Goal: Task Accomplishment & Management: Use online tool/utility

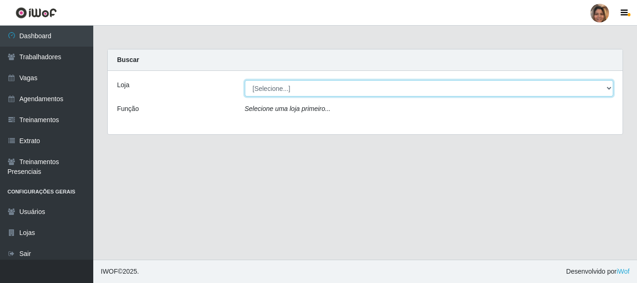
click at [610, 87] on select "[Selecione...] Mar Vermelho - CEASA Mar Vermelho - Centro de Distribuição" at bounding box center [429, 88] width 369 height 16
select select "474"
click at [245, 80] on select "[Selecione...] Mar Vermelho - CEASA Mar Vermelho - Centro de Distribuição" at bounding box center [429, 88] width 369 height 16
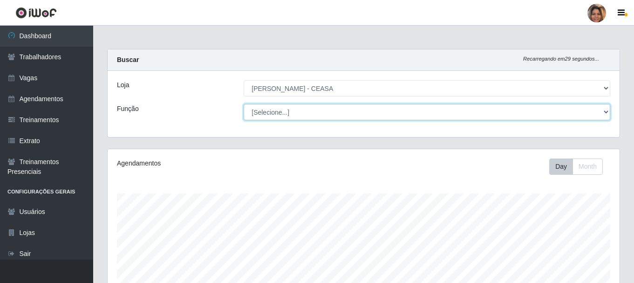
drag, startPoint x: 305, startPoint y: 96, endPoint x: 301, endPoint y: 111, distance: 16.2
click at [301, 111] on select "[Selecione...] Repositor Repositor + Repositor ++" at bounding box center [427, 112] width 367 height 16
select select "24"
click at [244, 104] on select "[Selecione...] Repositor Repositor + Repositor ++" at bounding box center [427, 112] width 367 height 16
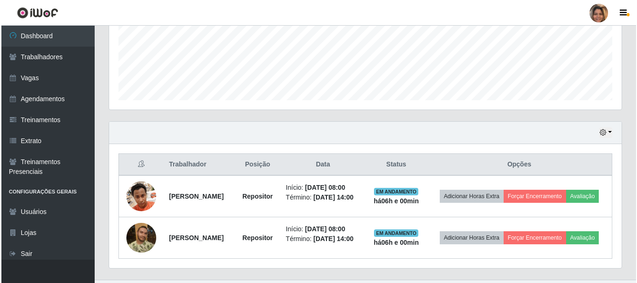
scroll to position [267, 0]
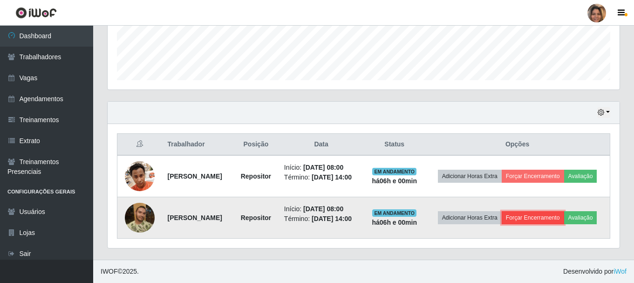
click at [551, 211] on button "Forçar Encerramento" at bounding box center [533, 217] width 62 height 13
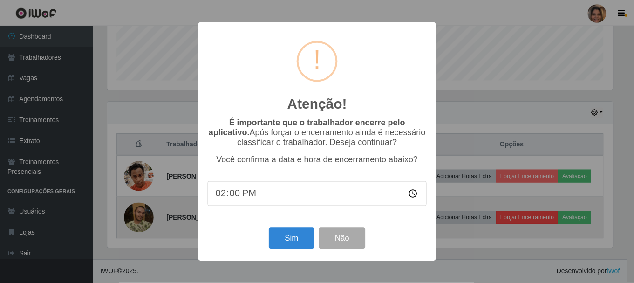
scroll to position [193, 507]
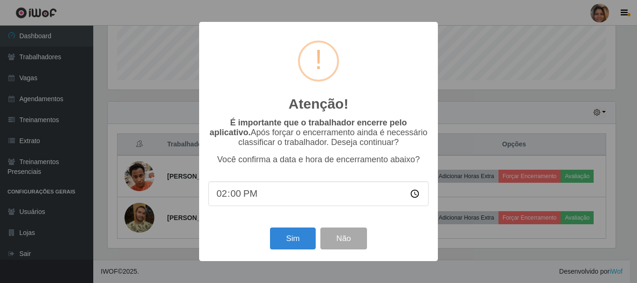
click at [297, 229] on div "Sim Não" at bounding box center [318, 238] width 220 height 27
click at [296, 235] on button "Sim" at bounding box center [292, 238] width 45 height 22
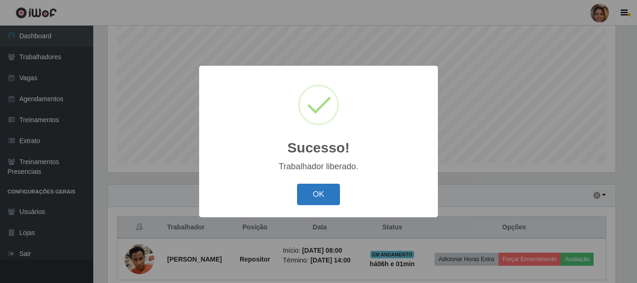
click at [326, 198] on button "OK" at bounding box center [318, 195] width 43 height 22
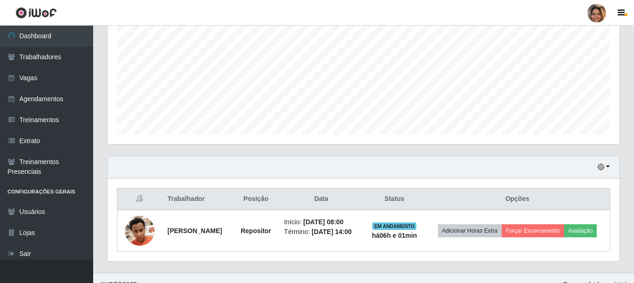
scroll to position [212, 0]
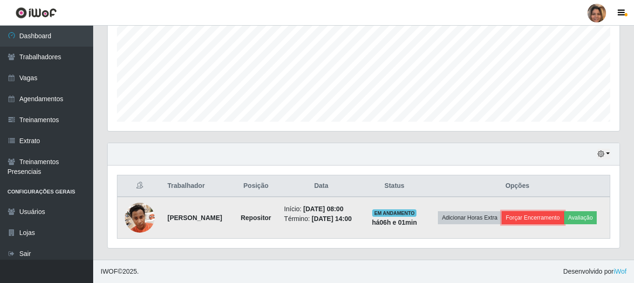
click at [528, 220] on button "Forçar Encerramento" at bounding box center [533, 217] width 62 height 13
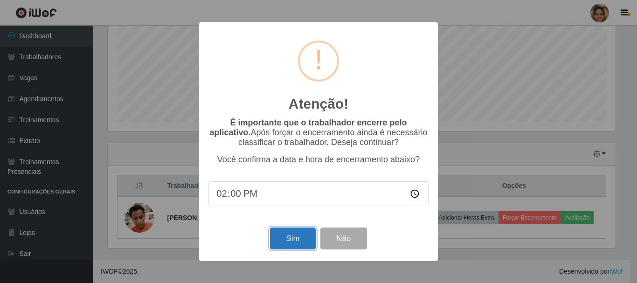
click at [301, 238] on button "Sim" at bounding box center [292, 238] width 45 height 22
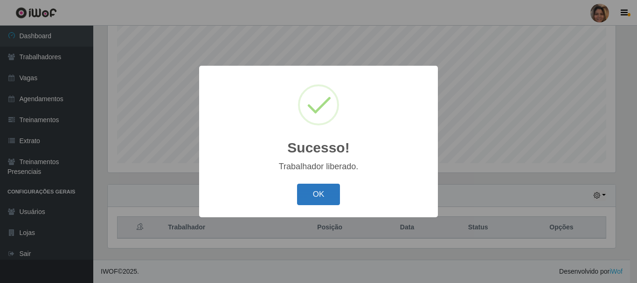
click at [310, 195] on button "OK" at bounding box center [318, 195] width 43 height 22
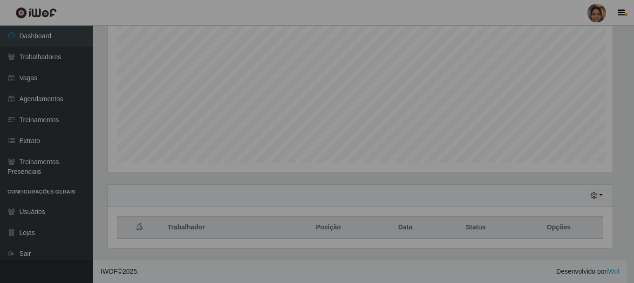
scroll to position [193, 512]
